Goal: Navigation & Orientation: Find specific page/section

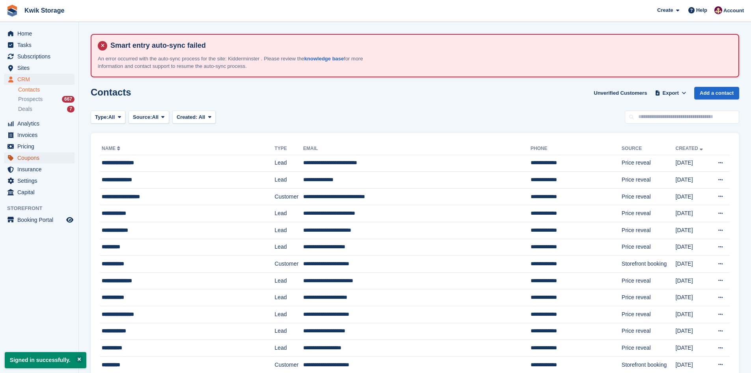
click at [44, 161] on span "Coupons" at bounding box center [40, 157] width 47 height 11
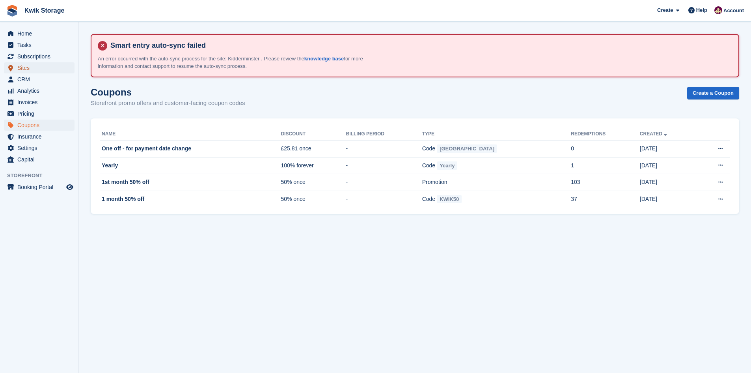
click at [32, 67] on span "Sites" at bounding box center [40, 67] width 47 height 11
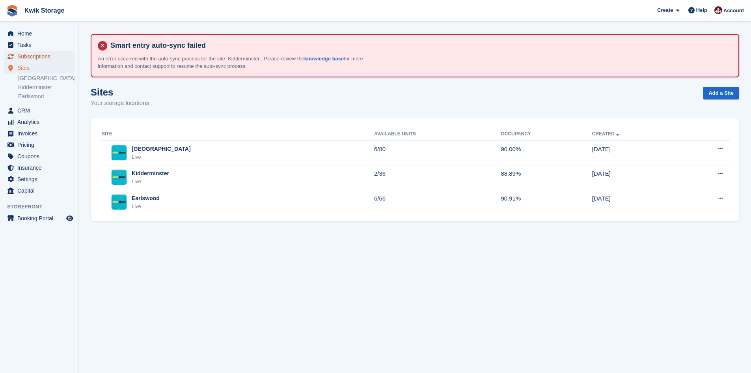
click at [21, 58] on span "Subscriptions" at bounding box center [40, 56] width 47 height 11
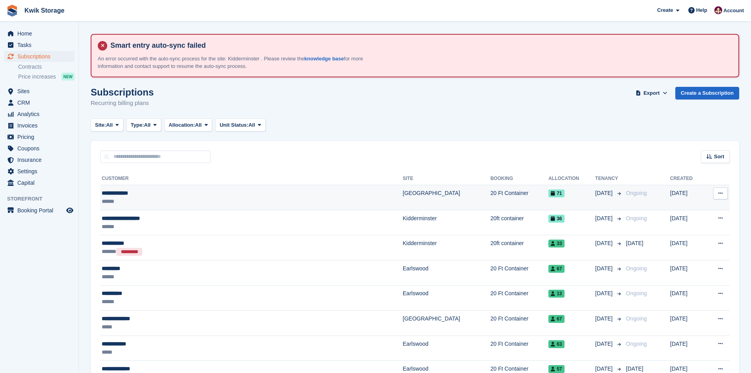
click at [119, 191] on div "**********" at bounding box center [200, 193] width 197 height 8
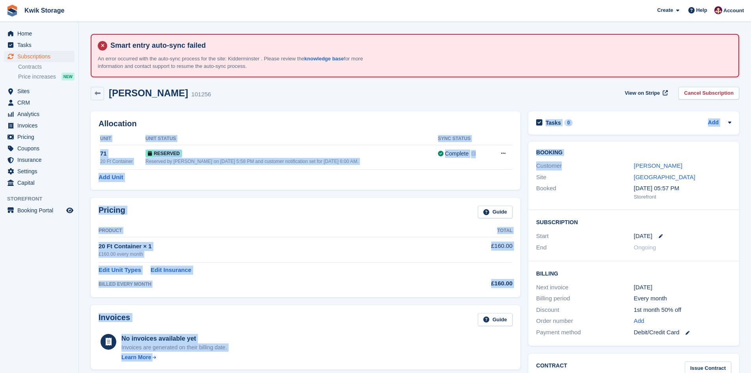
drag, startPoint x: 562, startPoint y: 166, endPoint x: 518, endPoint y: 164, distance: 43.5
click at [518, 164] on div "Allocation Unit Unit Status Sync Status 71 20 Ft Container Reserved Reserved by…" at bounding box center [415, 371] width 657 height 529
click at [581, 164] on div "Customer" at bounding box center [584, 165] width 97 height 9
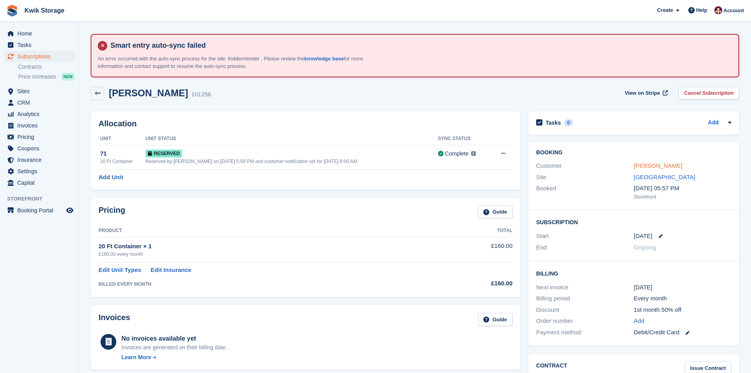
click at [658, 168] on link "Steve Handley" at bounding box center [658, 165] width 49 height 7
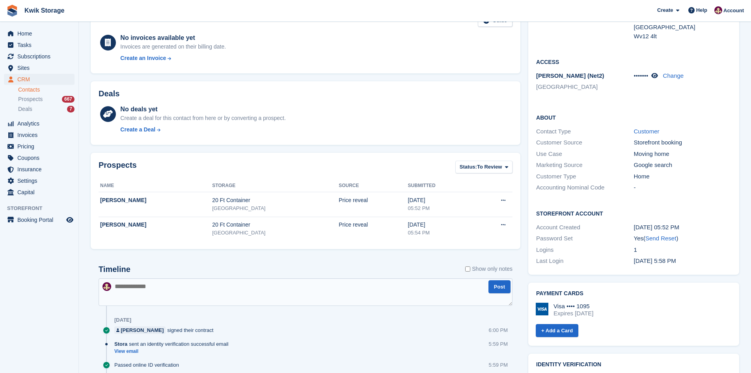
scroll to position [197, 0]
click at [657, 295] on div "Visa •••• 1095 Expires December 2028 + Add a Card" at bounding box center [633, 315] width 197 height 41
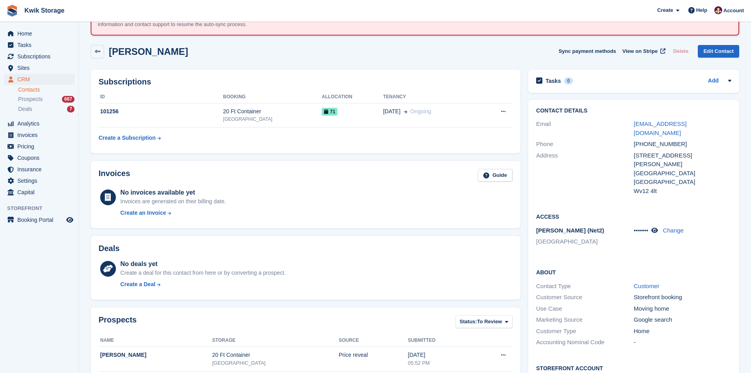
scroll to position [0, 0]
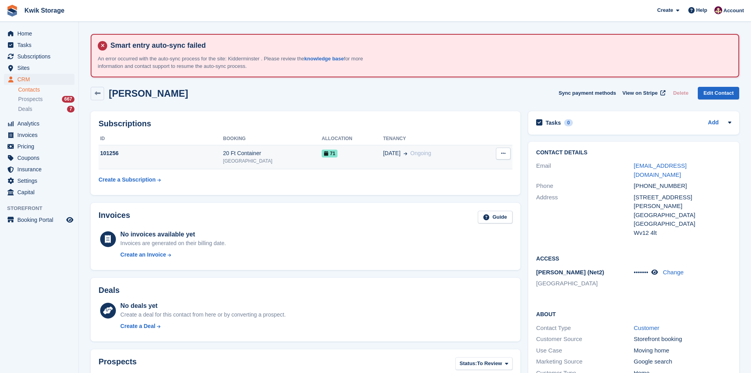
click at [128, 155] on div "101256" at bounding box center [161, 153] width 125 height 8
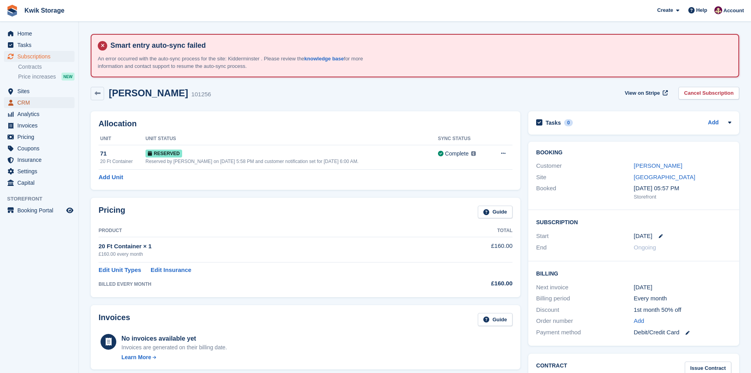
click at [40, 104] on span "CRM" at bounding box center [40, 102] width 47 height 11
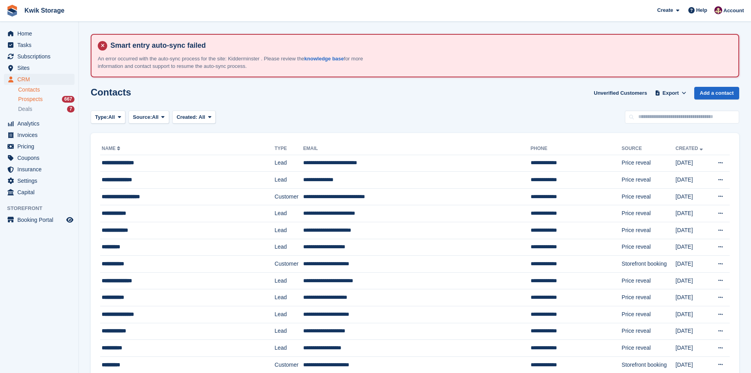
click at [42, 102] on span "Prospects" at bounding box center [30, 98] width 24 height 7
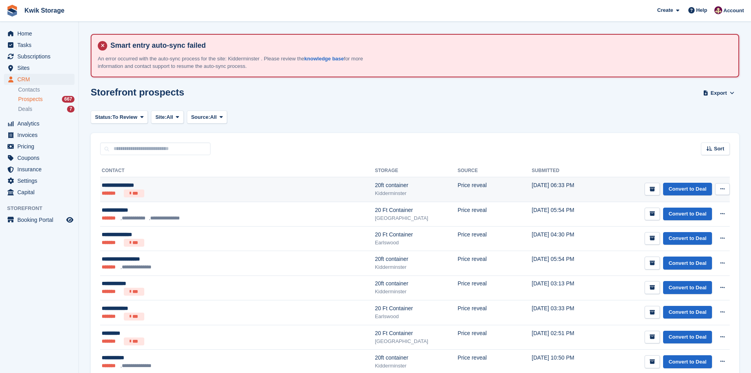
click at [458, 191] on td "Price reveal" at bounding box center [495, 189] width 74 height 25
